Goal: Task Accomplishment & Management: Use online tool/utility

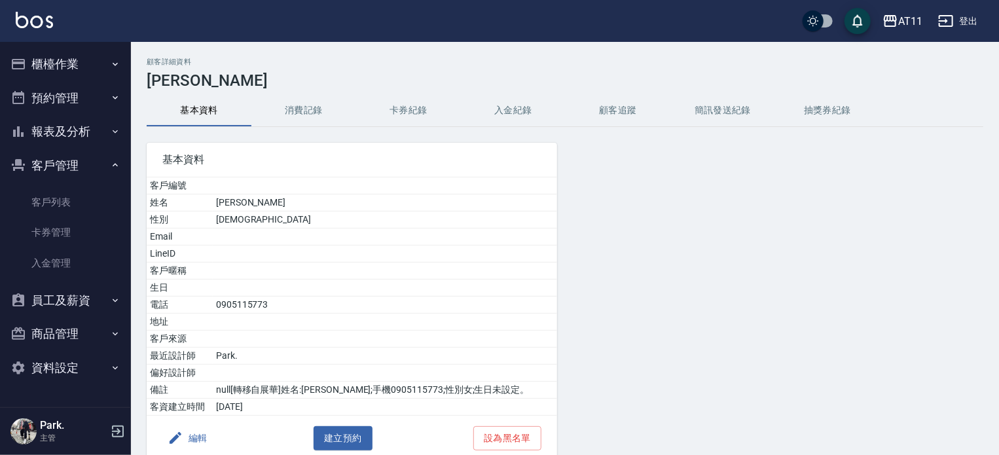
click at [504, 106] on button "入金紀錄" at bounding box center [513, 110] width 105 height 31
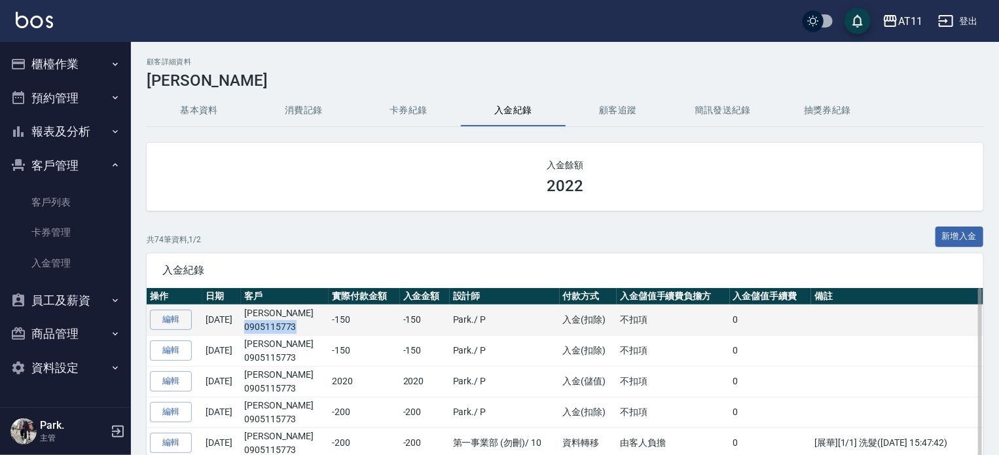
drag, startPoint x: 322, startPoint y: 326, endPoint x: 267, endPoint y: 333, distance: 55.4
click at [267, 333] on p "0905115773" at bounding box center [284, 327] width 81 height 14
copy p "0905115773"
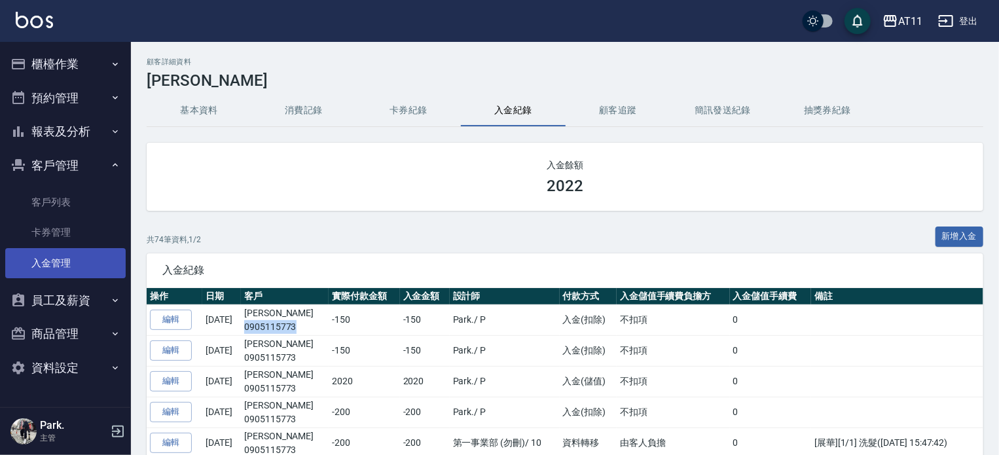
click at [60, 258] on link "入金管理" at bounding box center [65, 263] width 120 height 30
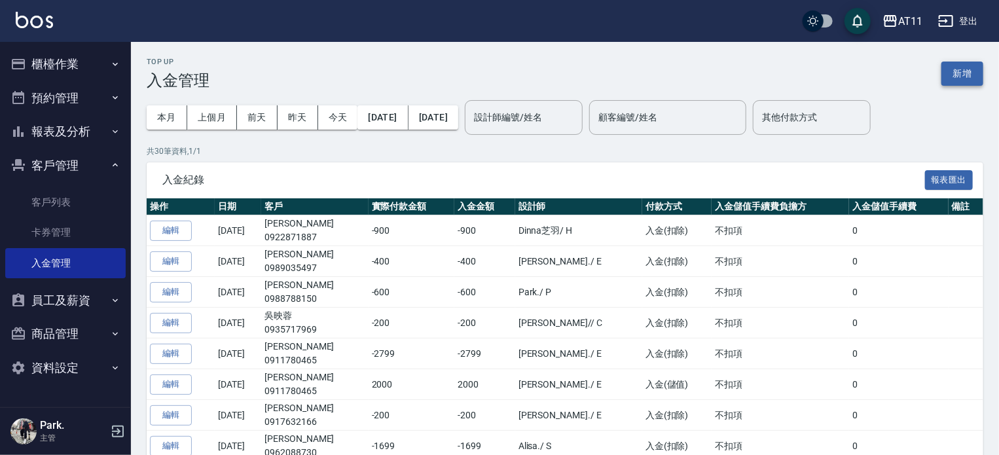
click at [953, 72] on button "新增" at bounding box center [963, 74] width 42 height 24
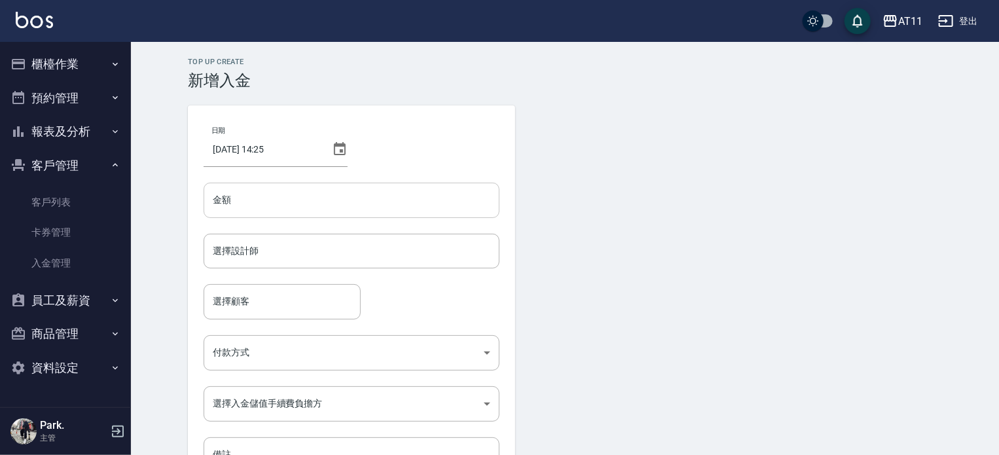
click at [407, 200] on input "金額" at bounding box center [352, 200] width 296 height 35
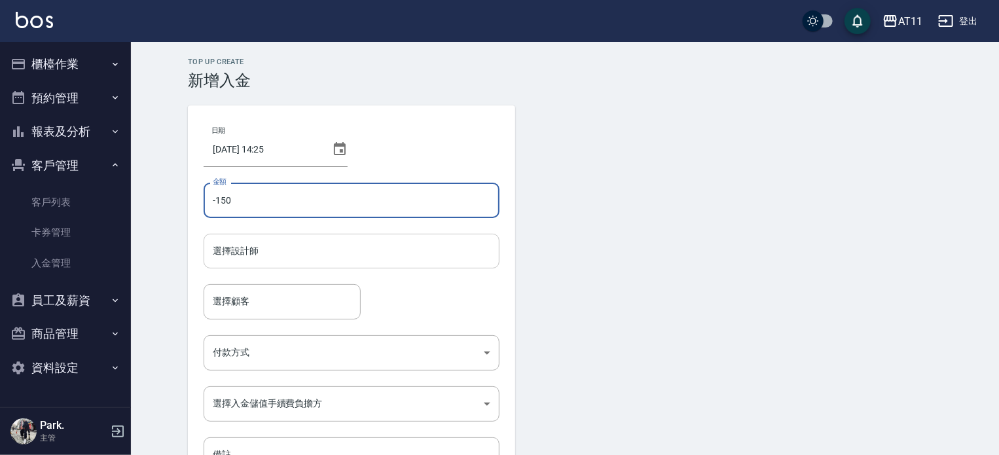
type input "-150"
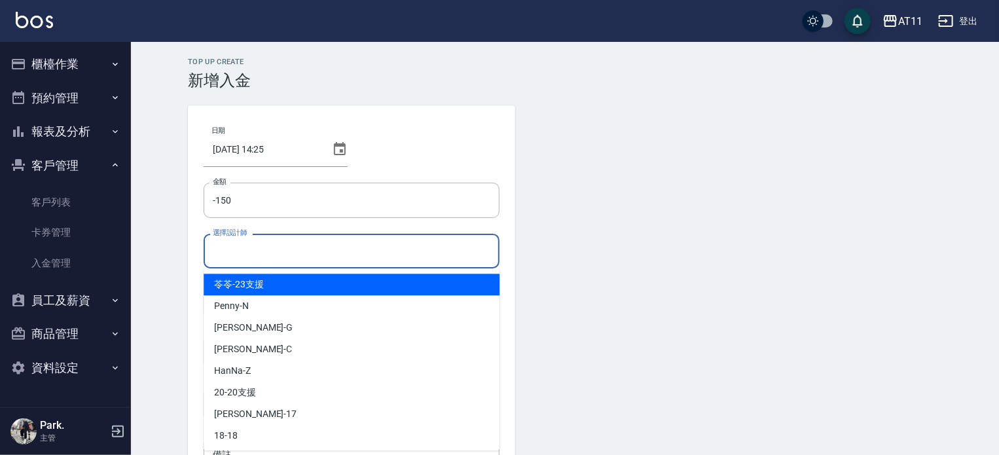
drag, startPoint x: 304, startPoint y: 244, endPoint x: 305, endPoint y: 251, distance: 7.2
click at [306, 246] on input "選擇設計師" at bounding box center [352, 251] width 284 height 23
type input "ㄣ"
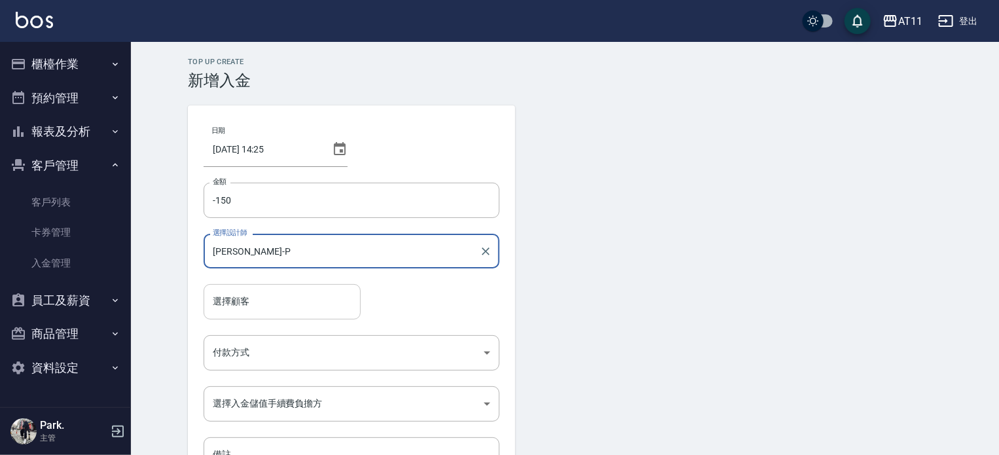
type input "[PERSON_NAME]-P"
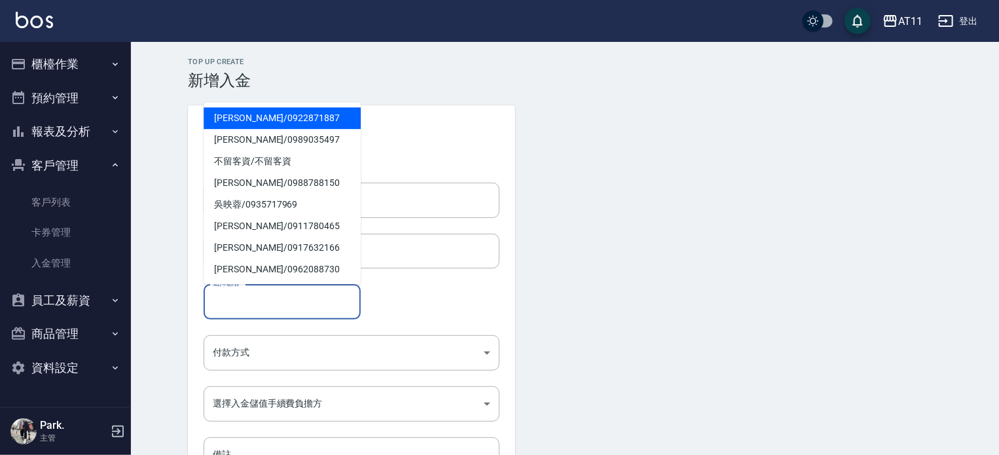
click at [270, 306] on input "選擇顧客" at bounding box center [282, 301] width 145 height 23
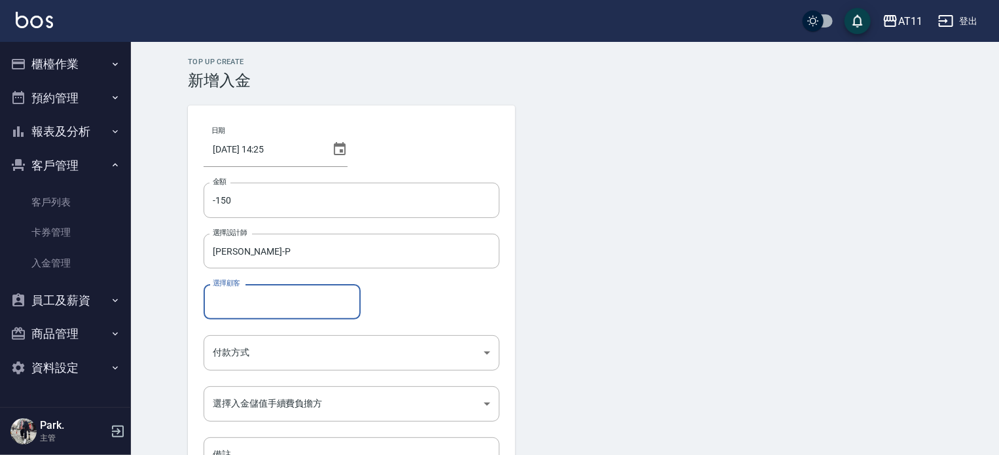
paste input "0905115773"
click at [269, 336] on span "[PERSON_NAME]/ 0905115773" at bounding box center [282, 335] width 157 height 22
type input "[PERSON_NAME]/0905115773"
click at [280, 356] on body "AT11 登出 櫃檯作業 打帳單 帳單列表 現金收支登錄 材料自購登錄 每日結帳 排班表 現場電腦打卡 掃碼打卡 預約管理 預約管理 單日預約紀錄 單週預約紀…" at bounding box center [499, 271] width 999 height 543
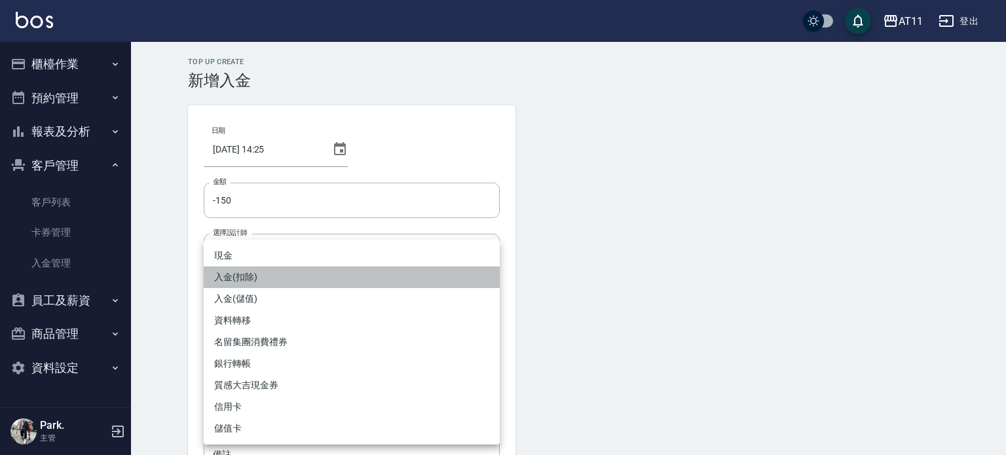
click at [285, 282] on li "入金(扣除)" at bounding box center [352, 277] width 296 height 22
type input "入金(扣除)"
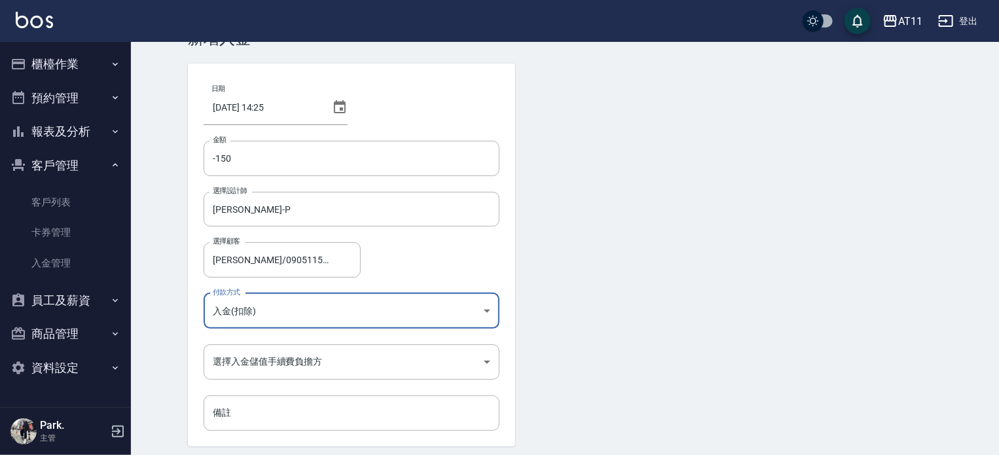
scroll to position [65, 0]
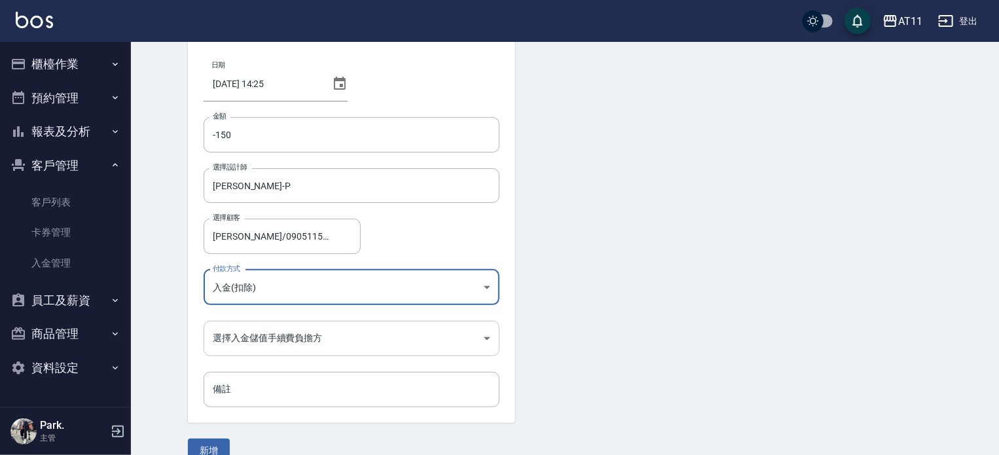
click at [305, 338] on body "AT11 登出 櫃檯作業 打帳單 帳單列表 現金收支登錄 材料自購登錄 每日結帳 排班表 現場電腦打卡 掃碼打卡 預約管理 預約管理 單日預約紀錄 單週預約紀…" at bounding box center [499, 206] width 999 height 543
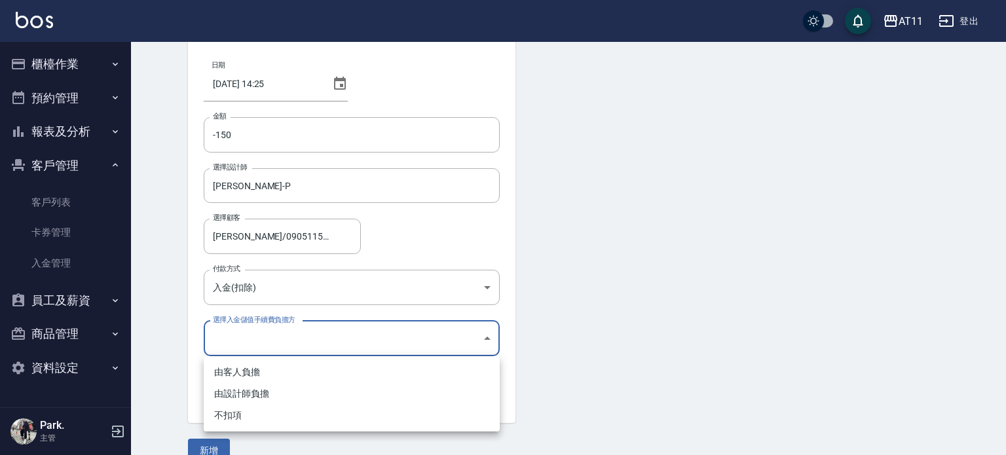
click at [307, 415] on li "不扣項" at bounding box center [352, 416] width 296 height 22
type input "WITHOUTHANDLINGFEE"
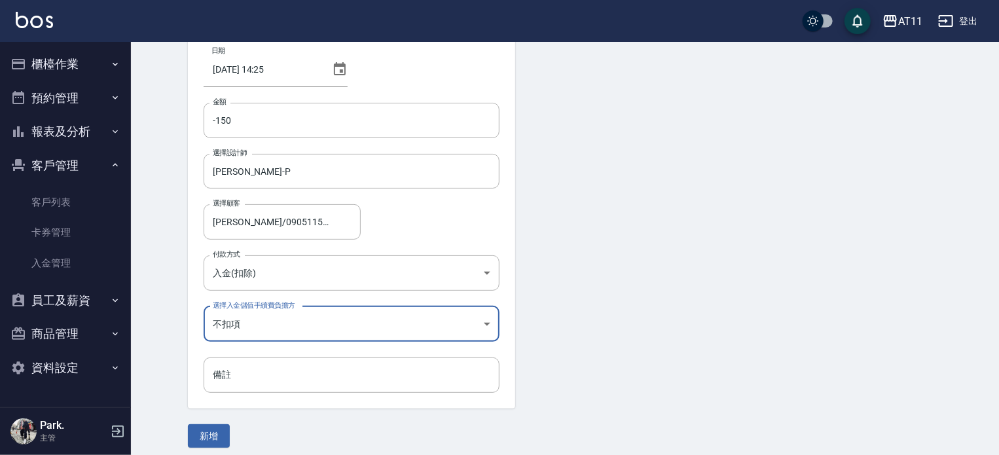
scroll to position [88, 0]
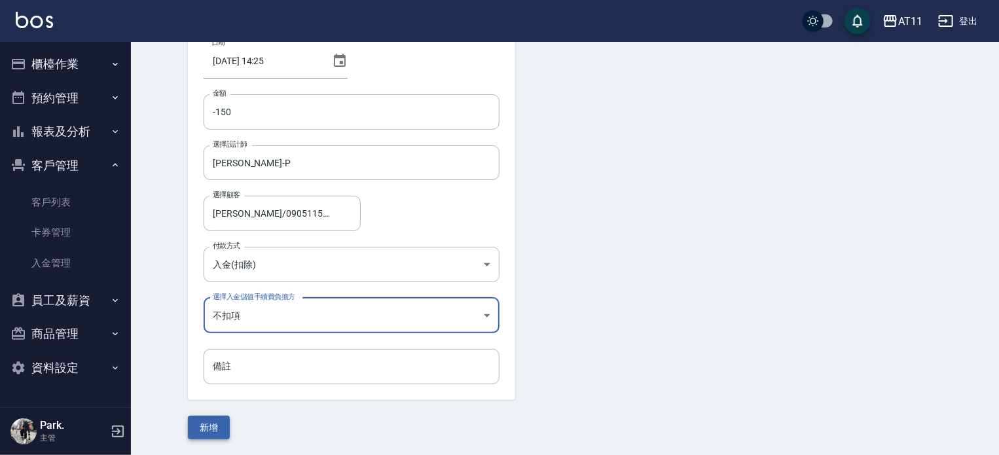
click at [213, 429] on button "新增" at bounding box center [209, 428] width 42 height 24
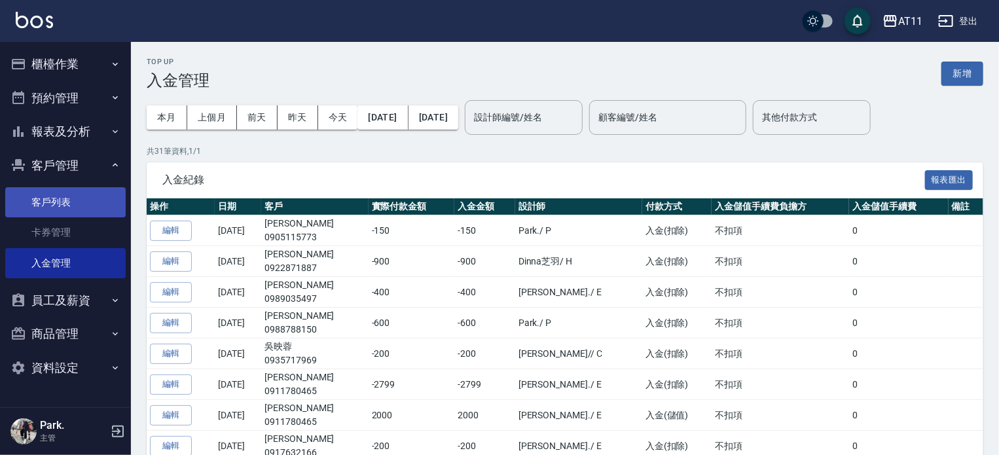
drag, startPoint x: 60, startPoint y: 202, endPoint x: 73, endPoint y: 202, distance: 13.1
click at [60, 202] on link "客戶列表" at bounding box center [65, 202] width 120 height 30
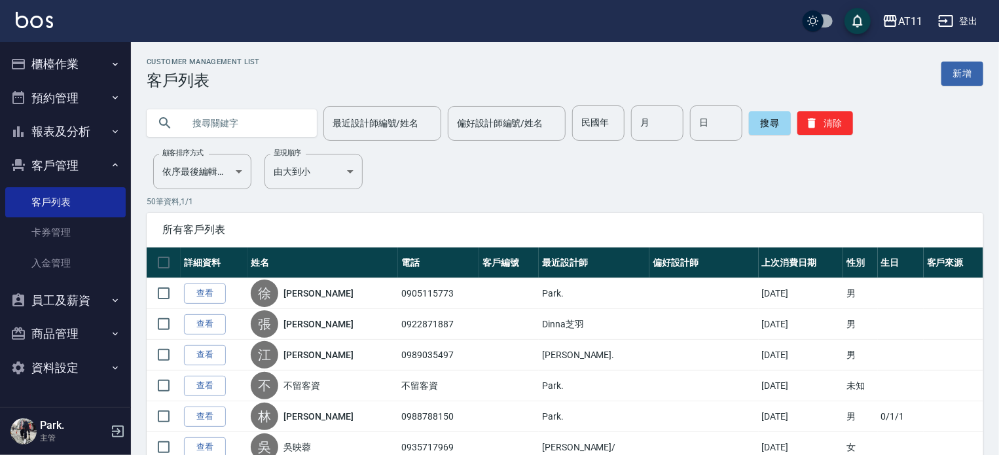
click at [210, 287] on link "查看" at bounding box center [205, 294] width 42 height 20
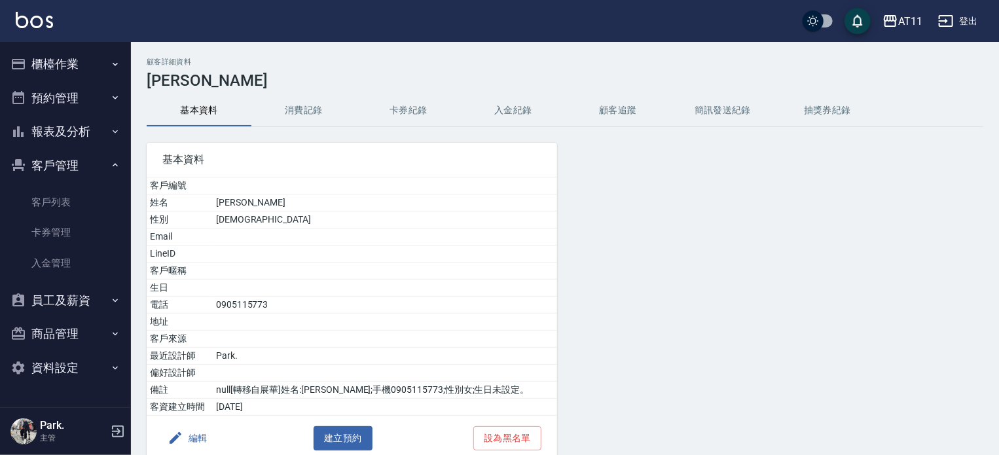
click at [510, 107] on button "入金紀錄" at bounding box center [513, 110] width 105 height 31
